Goal: Find specific fact: Find specific fact

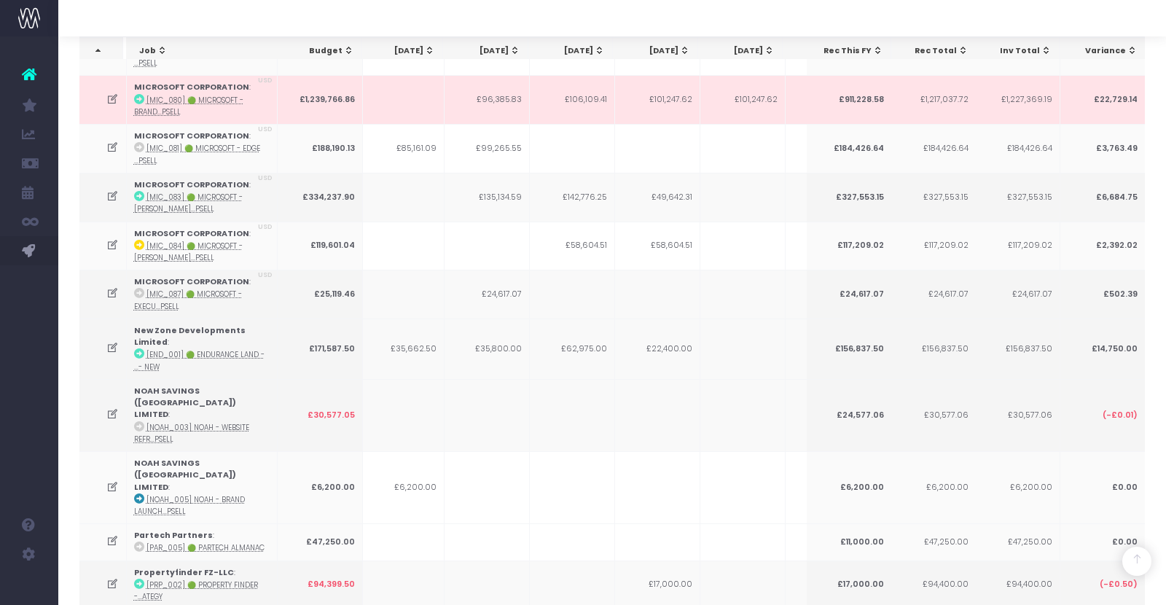
scroll to position [3673, 0]
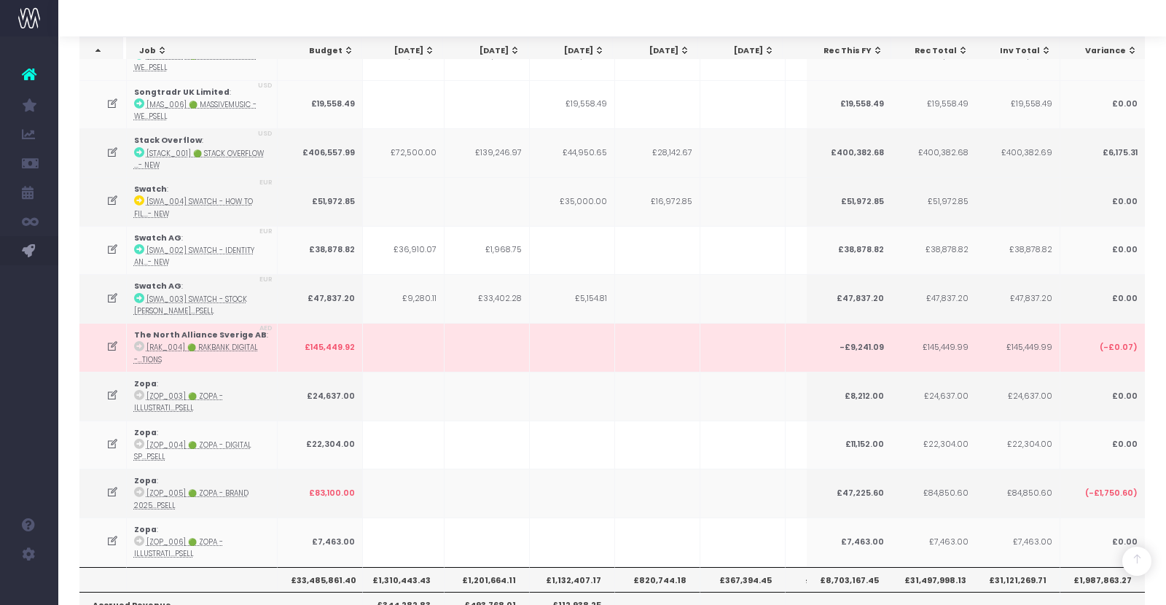
click at [572, 567] on th "£1,132,407.17" at bounding box center [572, 579] width 85 height 25
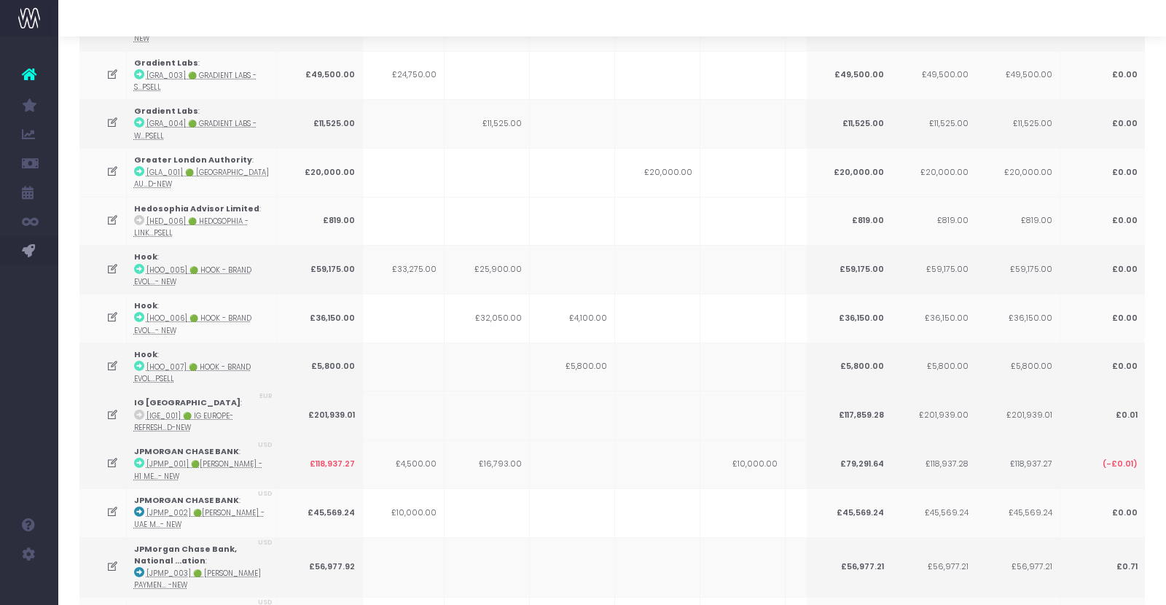
scroll to position [0, 0]
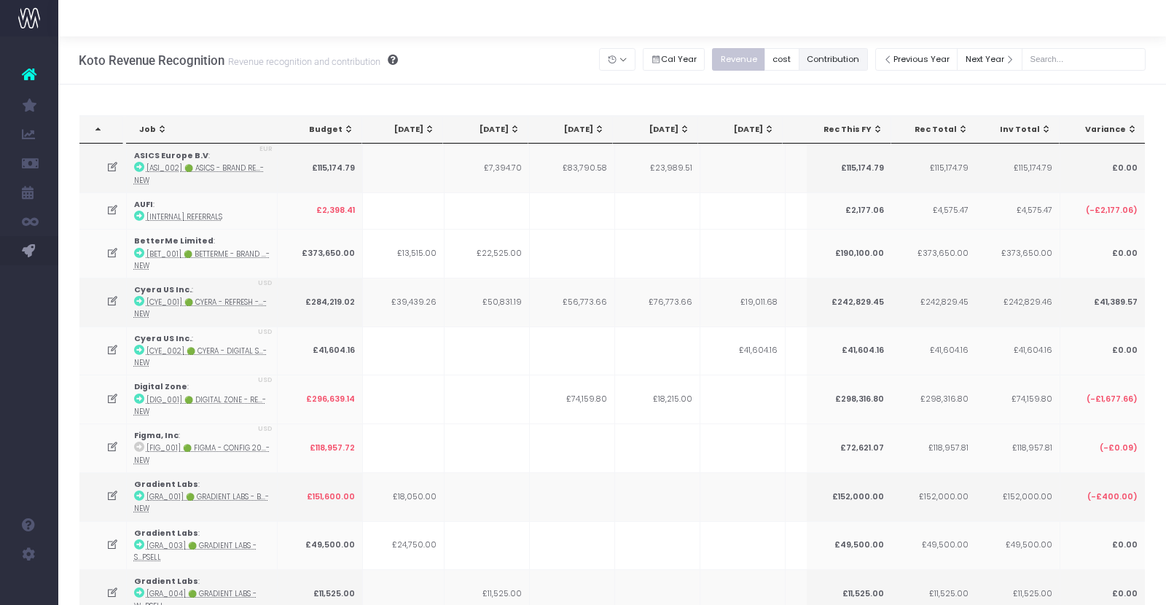
click at [840, 59] on button "Contribution" at bounding box center [833, 59] width 69 height 23
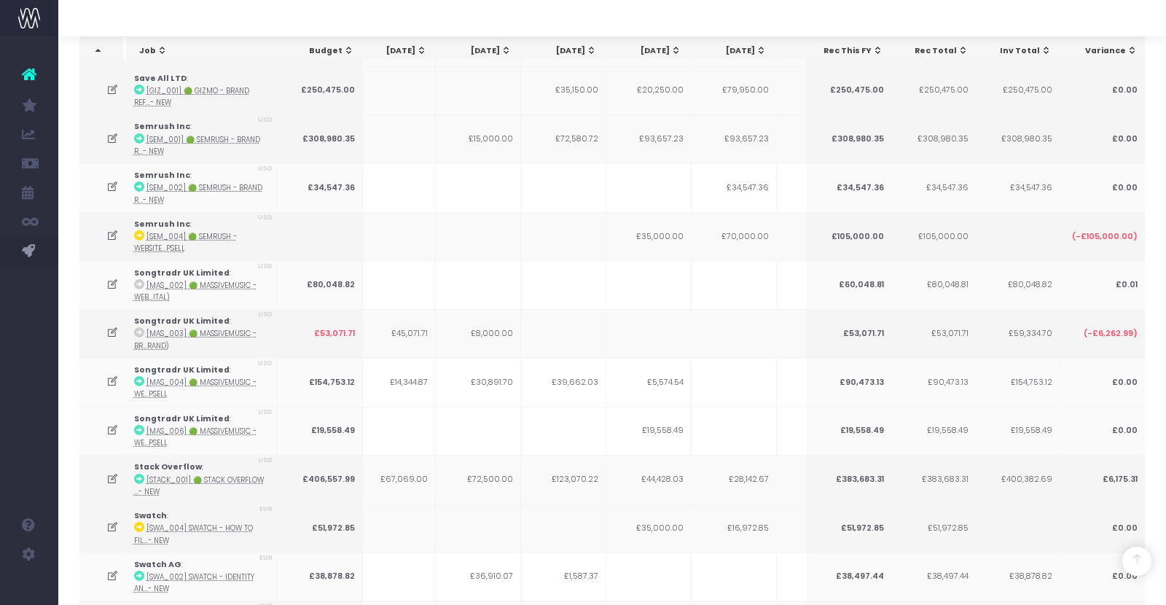
scroll to position [3676, 0]
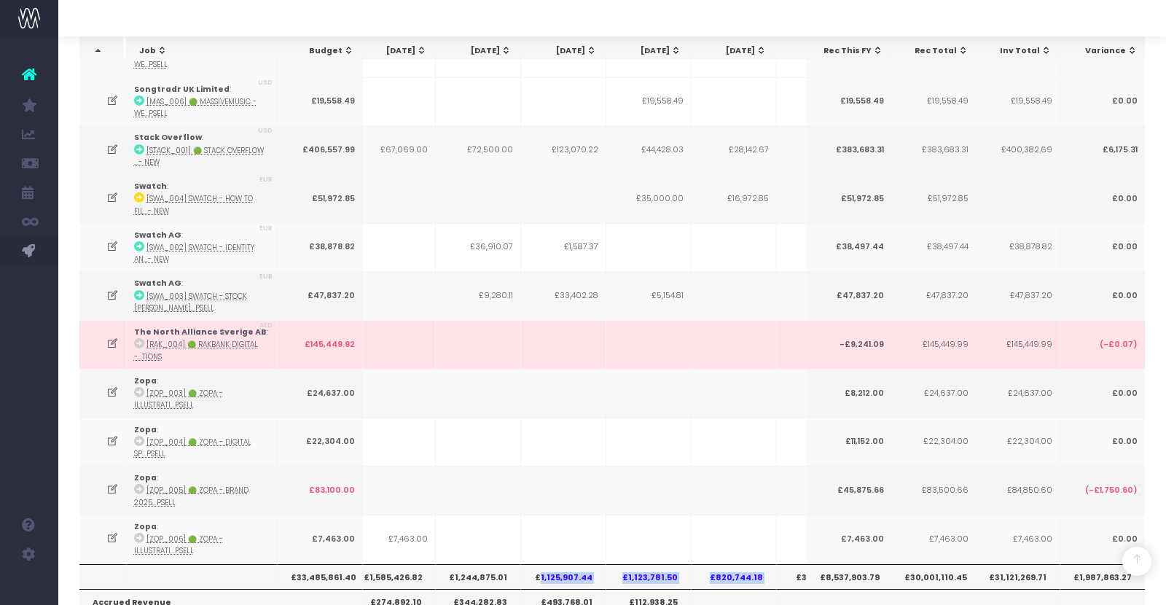
drag, startPoint x: 540, startPoint y: 463, endPoint x: 773, endPoint y: 464, distance: 232.6
click at [773, 564] on tr "£33,485,861.40 £1,557,594.30 £1,585,426.82 £1,244,875.01 £1,125,907.44 £1,123,7…" at bounding box center [806, 576] width 1648 height 25
copy tr "1,125,907.44 £1,123,781.50 £820,744.18"
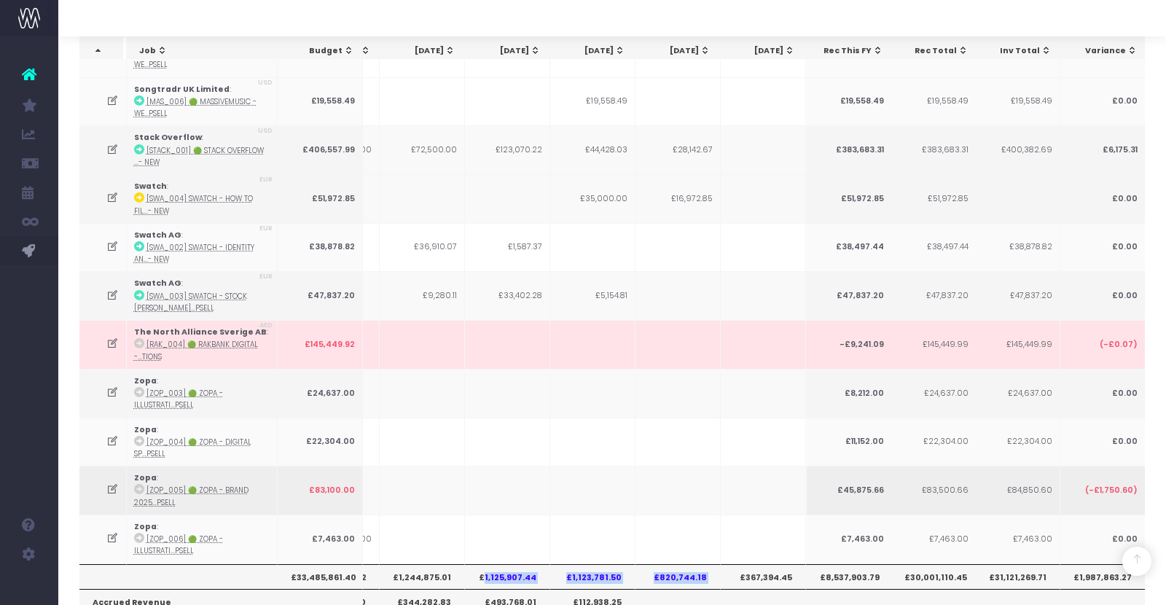
scroll to position [0, 0]
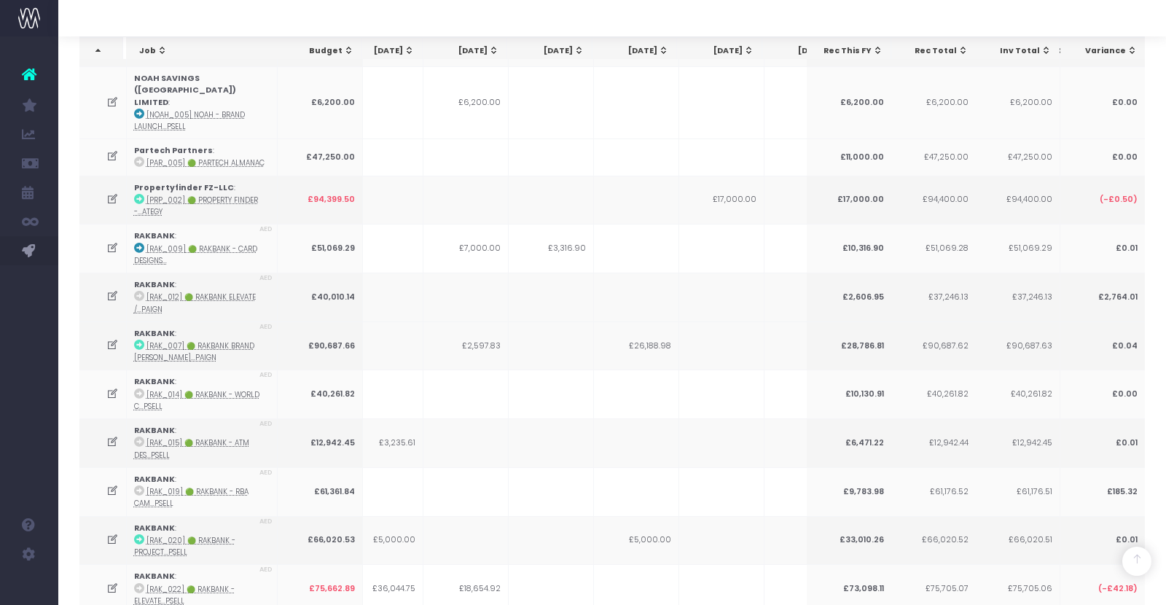
scroll to position [3673, 0]
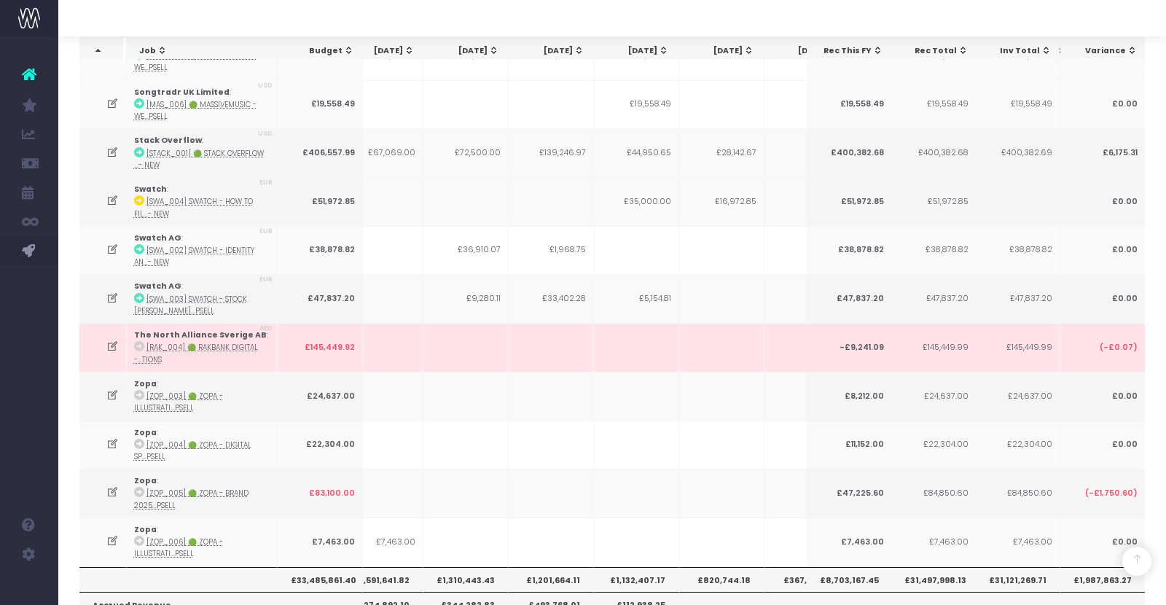
click at [633, 567] on th "£1,132,407.17" at bounding box center [636, 579] width 85 height 25
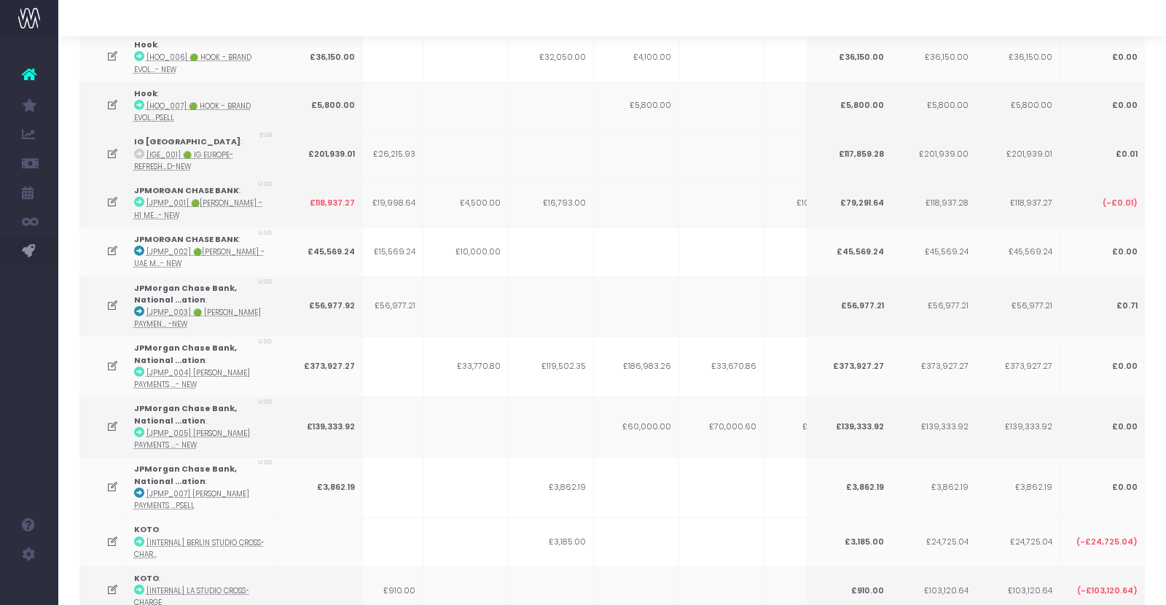
scroll to position [0, 0]
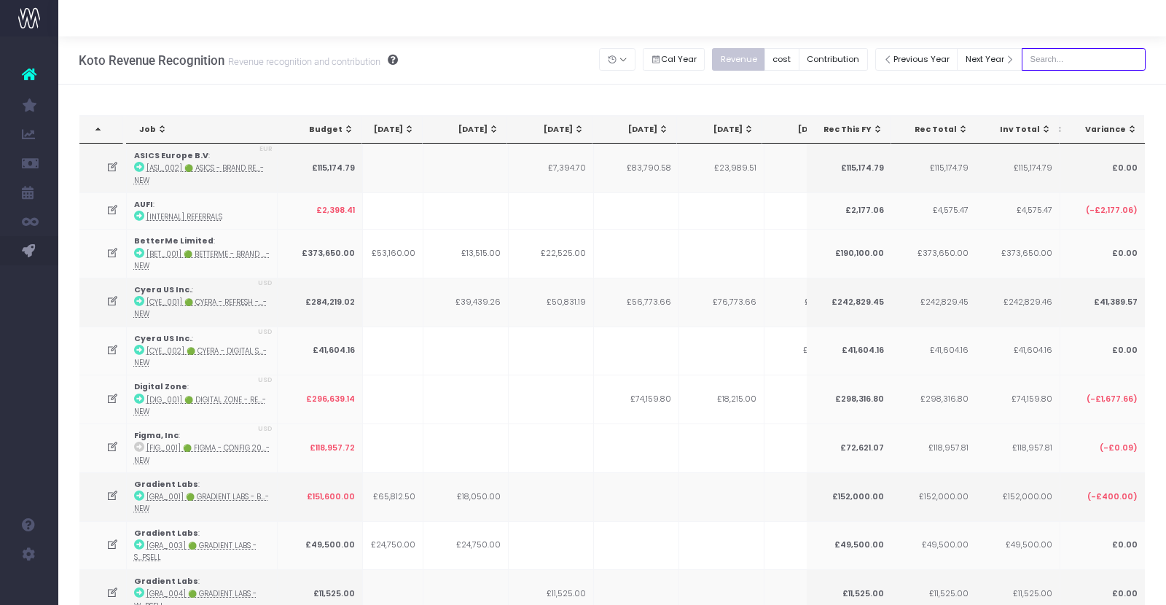
click at [1063, 65] on input "text" at bounding box center [1084, 59] width 124 height 23
type input "n"
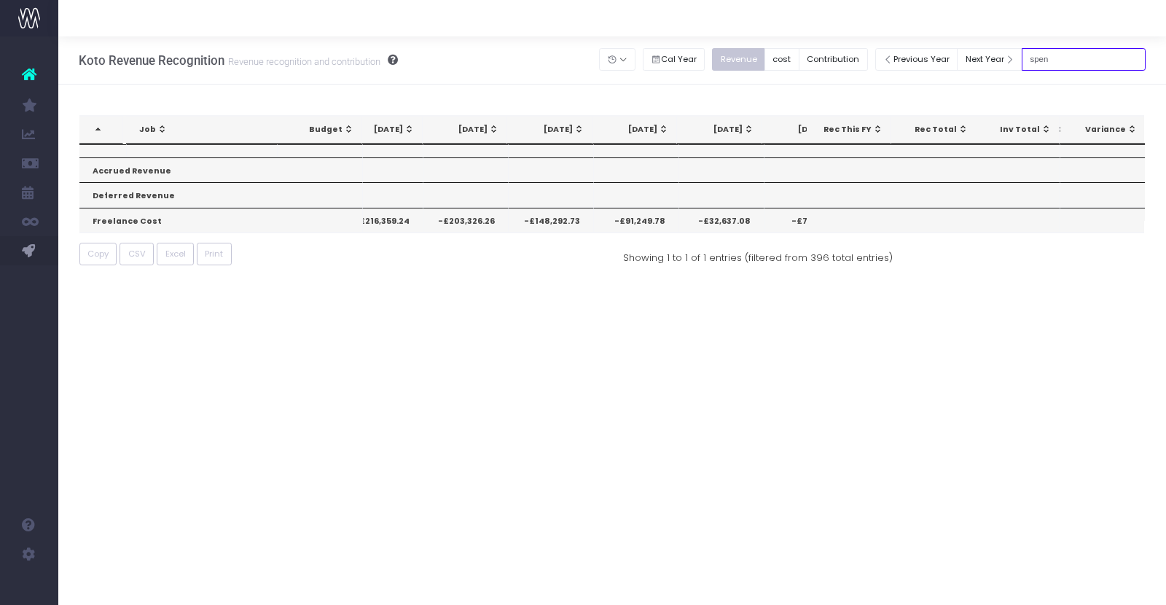
type input "spen"
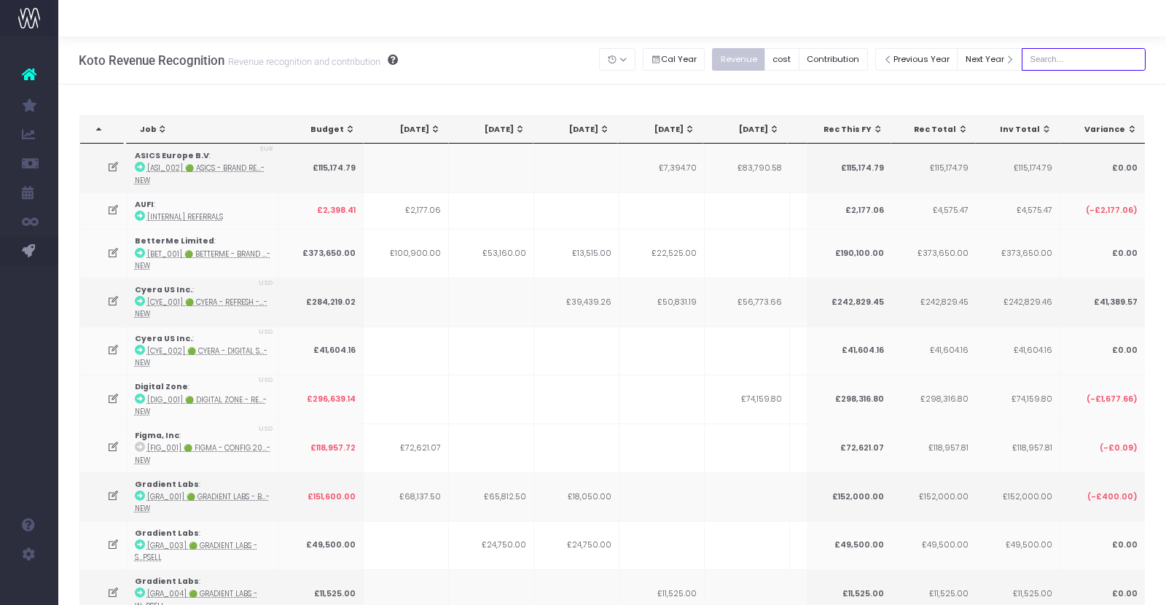
click at [1059, 59] on input "text" at bounding box center [1084, 59] width 124 height 23
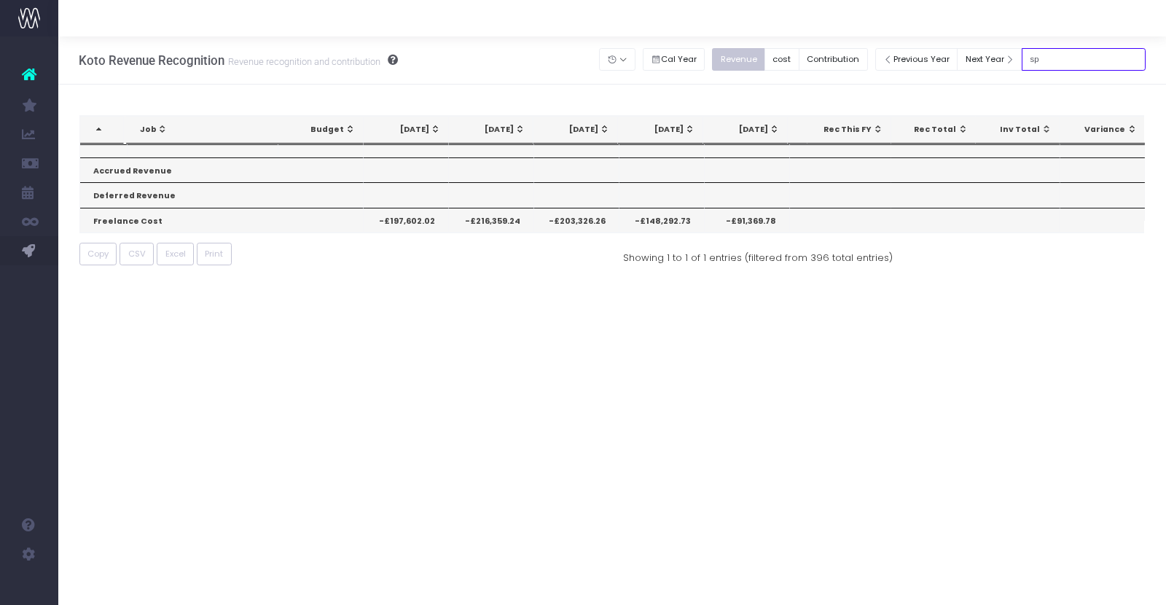
type input "s"
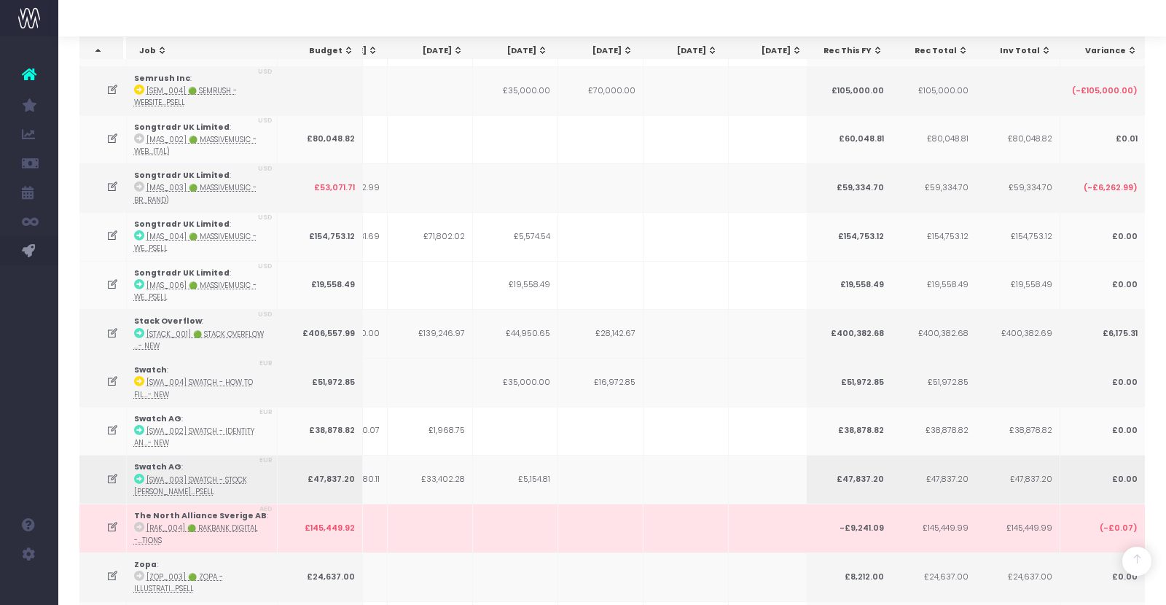
scroll to position [3673, 0]
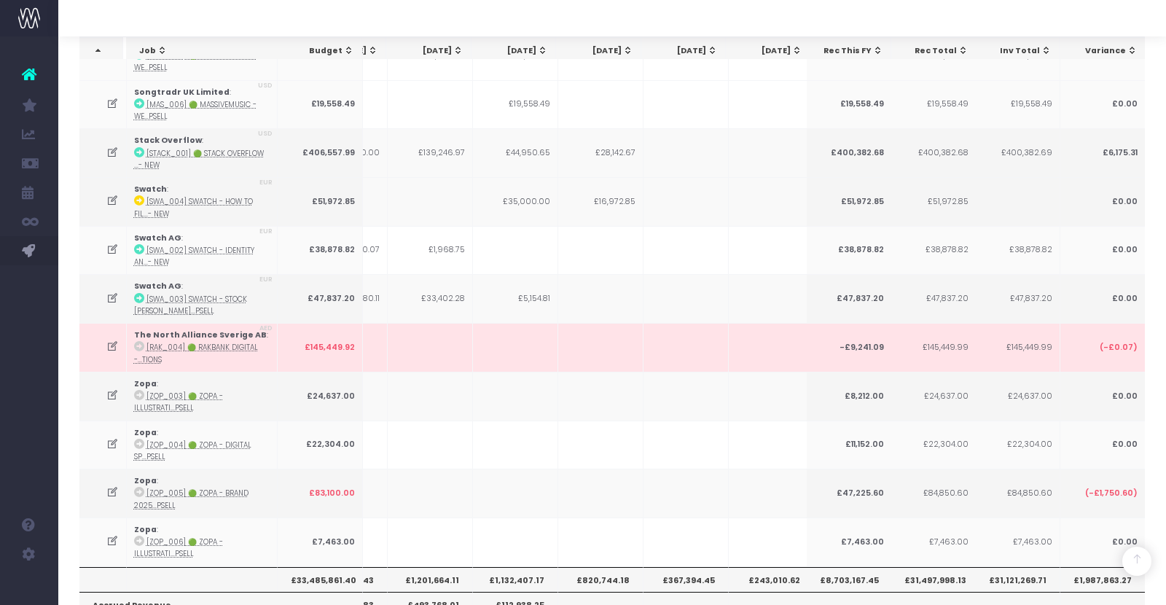
click at [521, 567] on th "£1,132,407.17" at bounding box center [515, 579] width 85 height 25
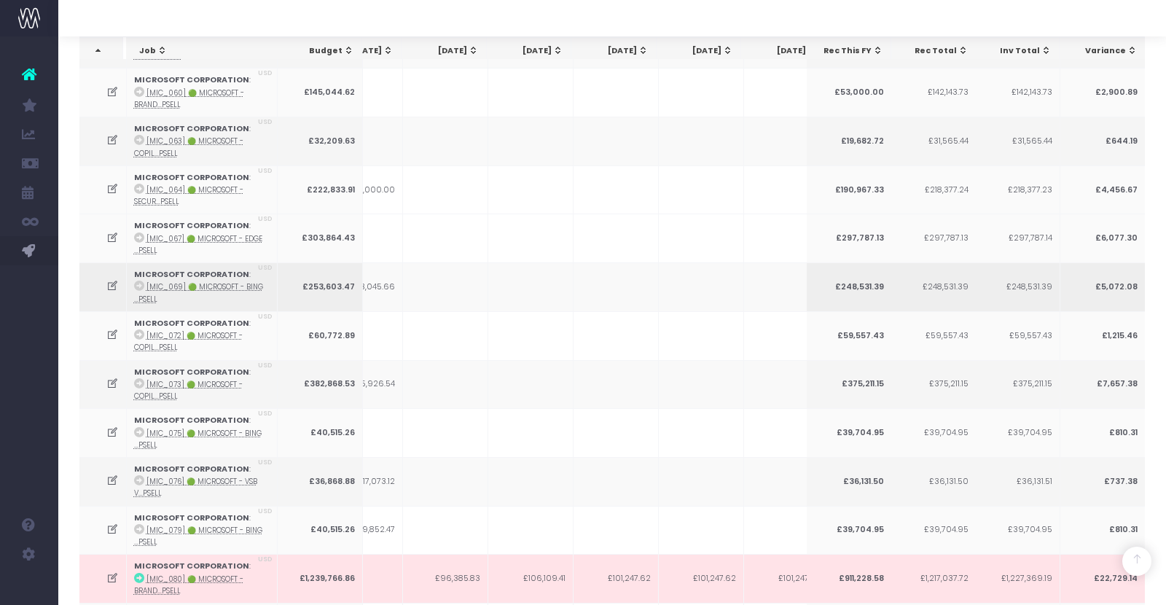
scroll to position [387, 0]
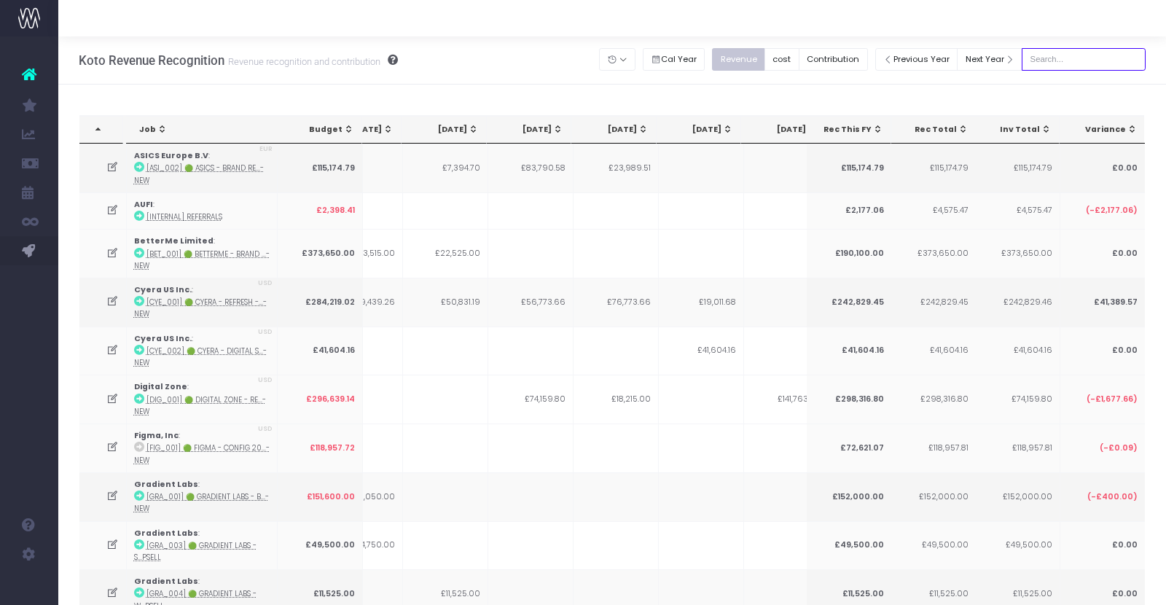
click at [1067, 68] on input "text" at bounding box center [1084, 59] width 124 height 23
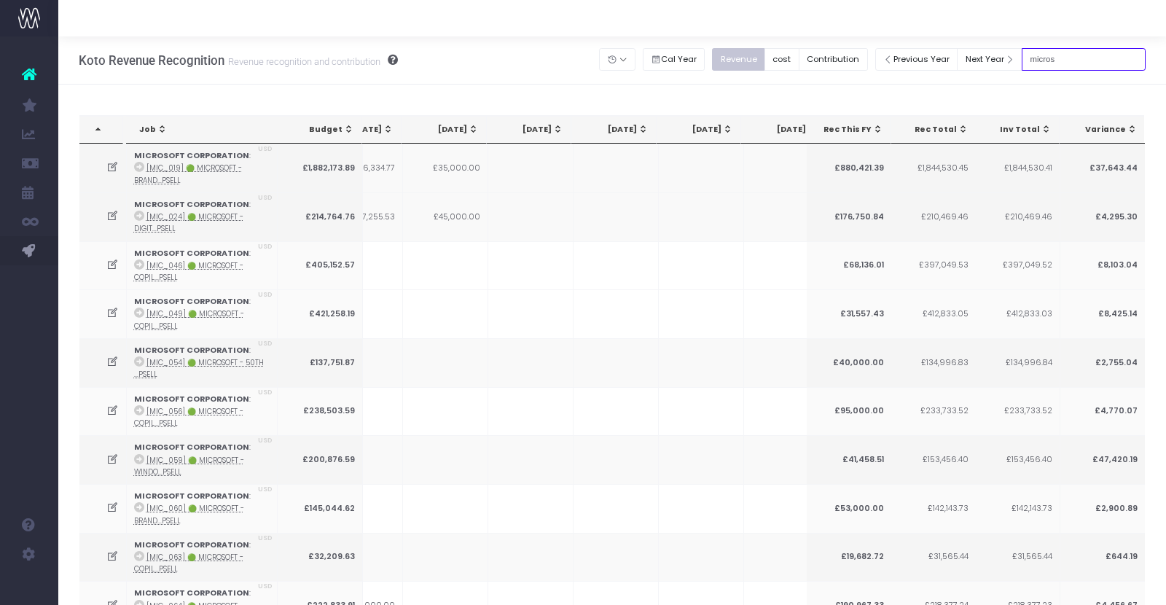
type input "microsoft"
click at [686, 63] on button "Cal Year" at bounding box center [674, 59] width 63 height 23
click at [701, 61] on button "Cal Year" at bounding box center [674, 59] width 63 height 23
click at [1079, 61] on input "microsoft" at bounding box center [1084, 59] width 124 height 23
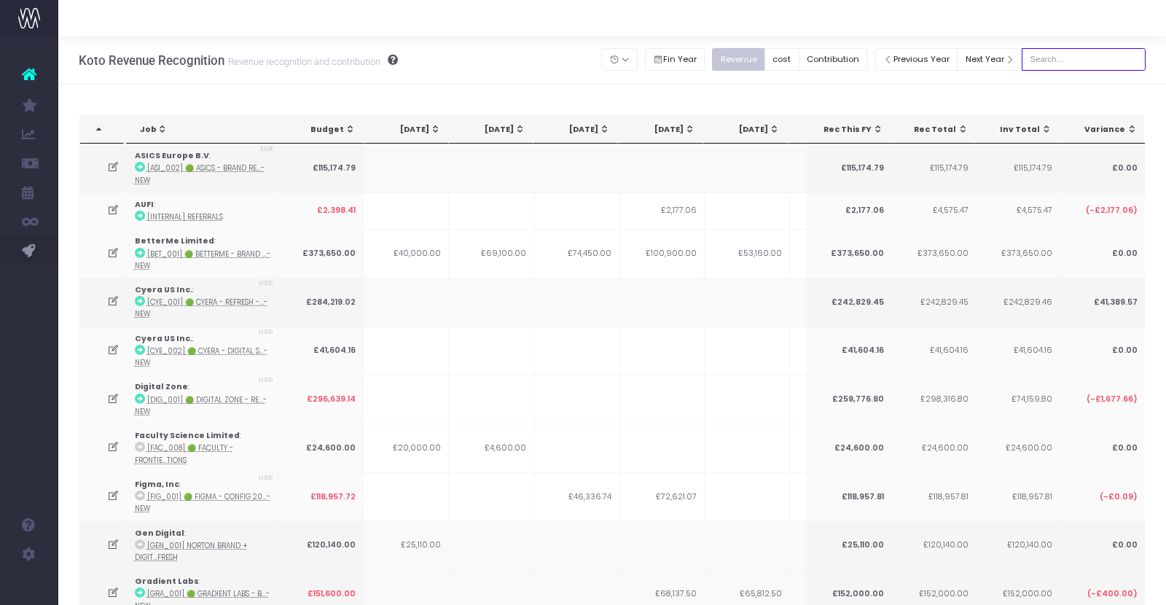
click at [1080, 63] on input "text" at bounding box center [1084, 59] width 124 height 23
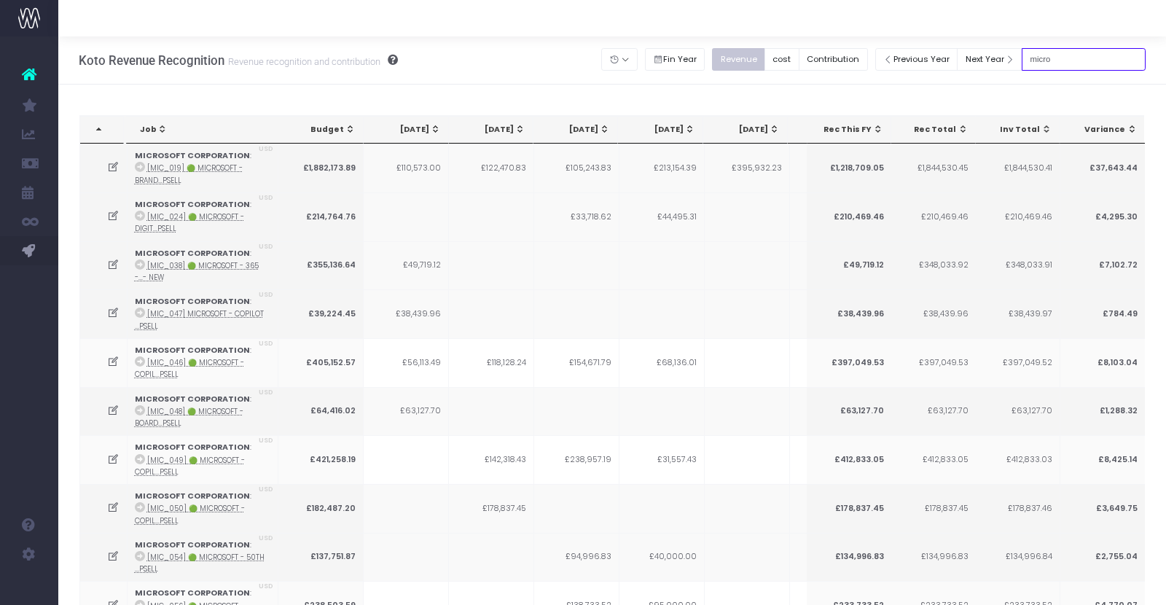
type input "microsoft"
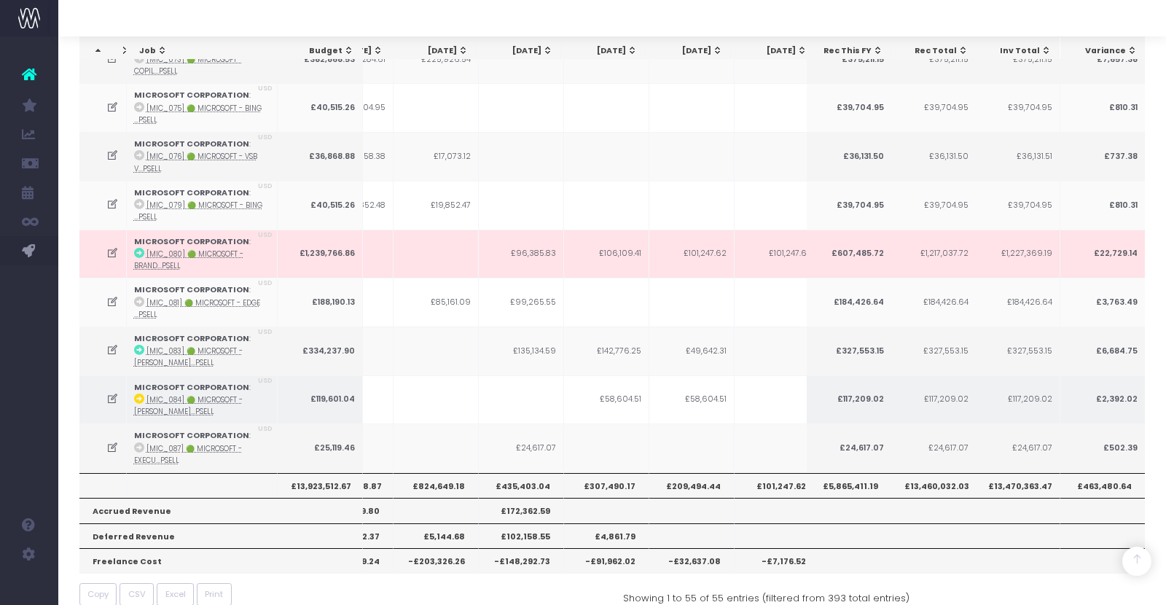
scroll to position [0, 452]
